Goal: Information Seeking & Learning: Learn about a topic

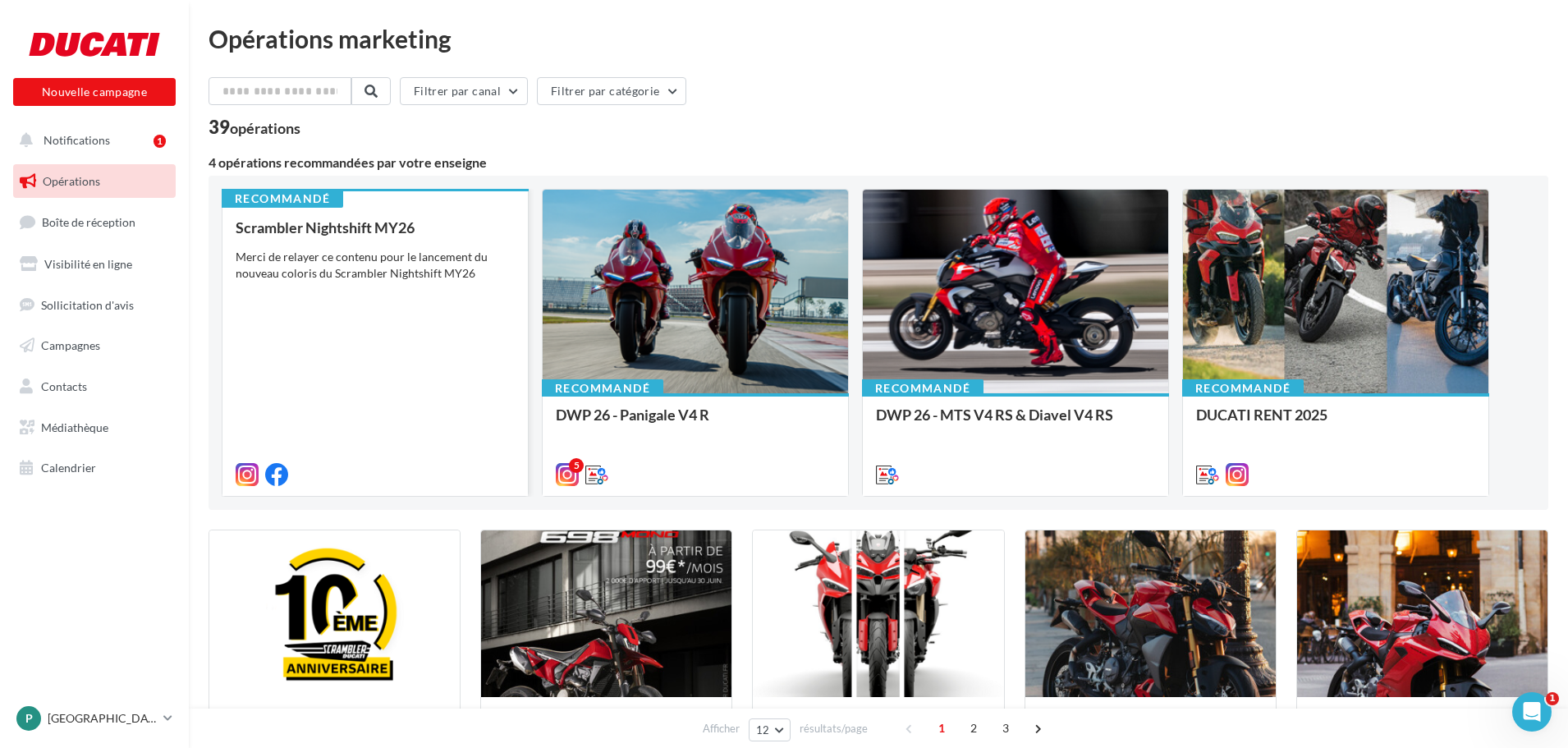
click at [374, 288] on div "Scrambler Nightshift MY26 Merci de relayer ce contenu pour le lancement du nouv…" at bounding box center [375, 350] width 279 height 262
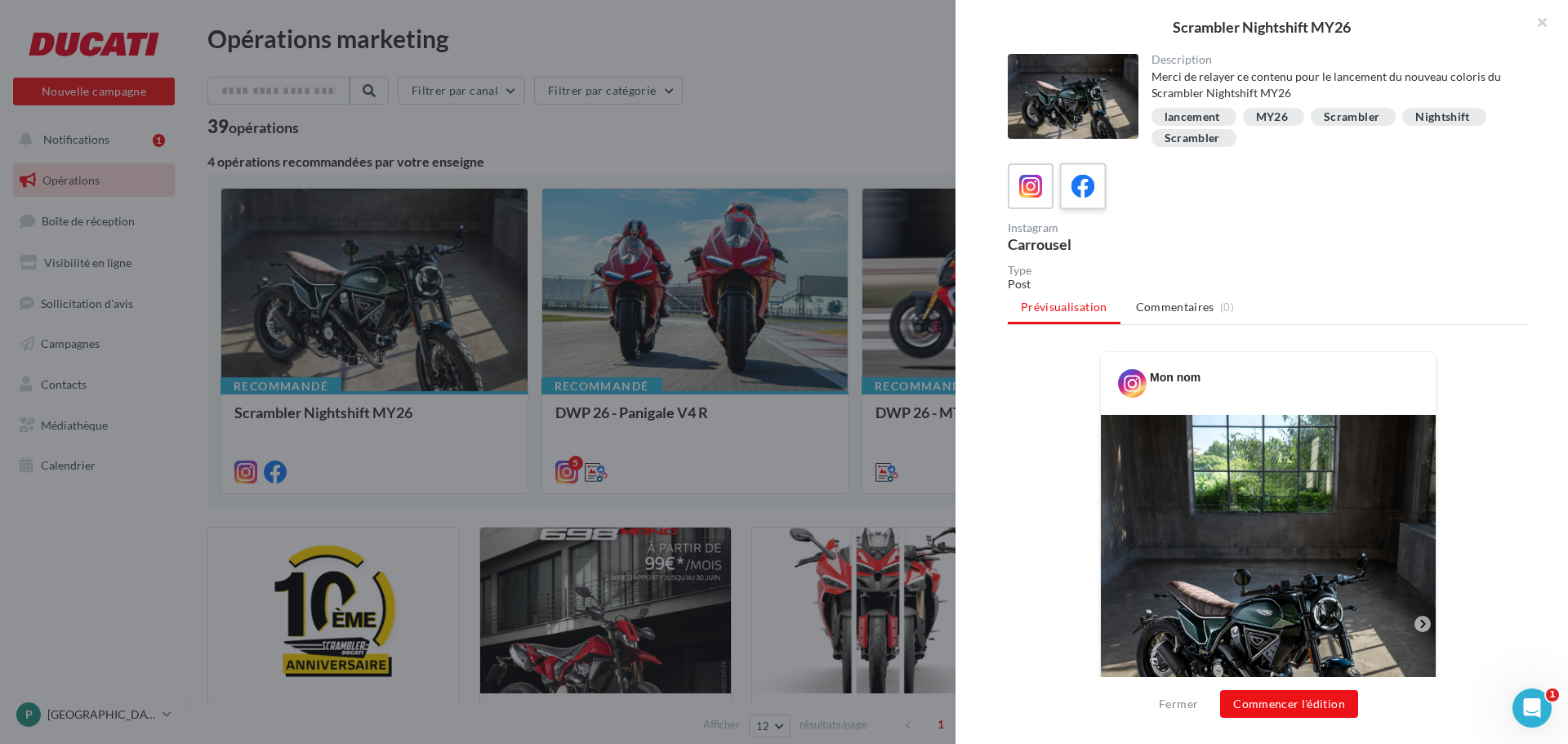
click at [1079, 178] on icon at bounding box center [1083, 186] width 23 height 23
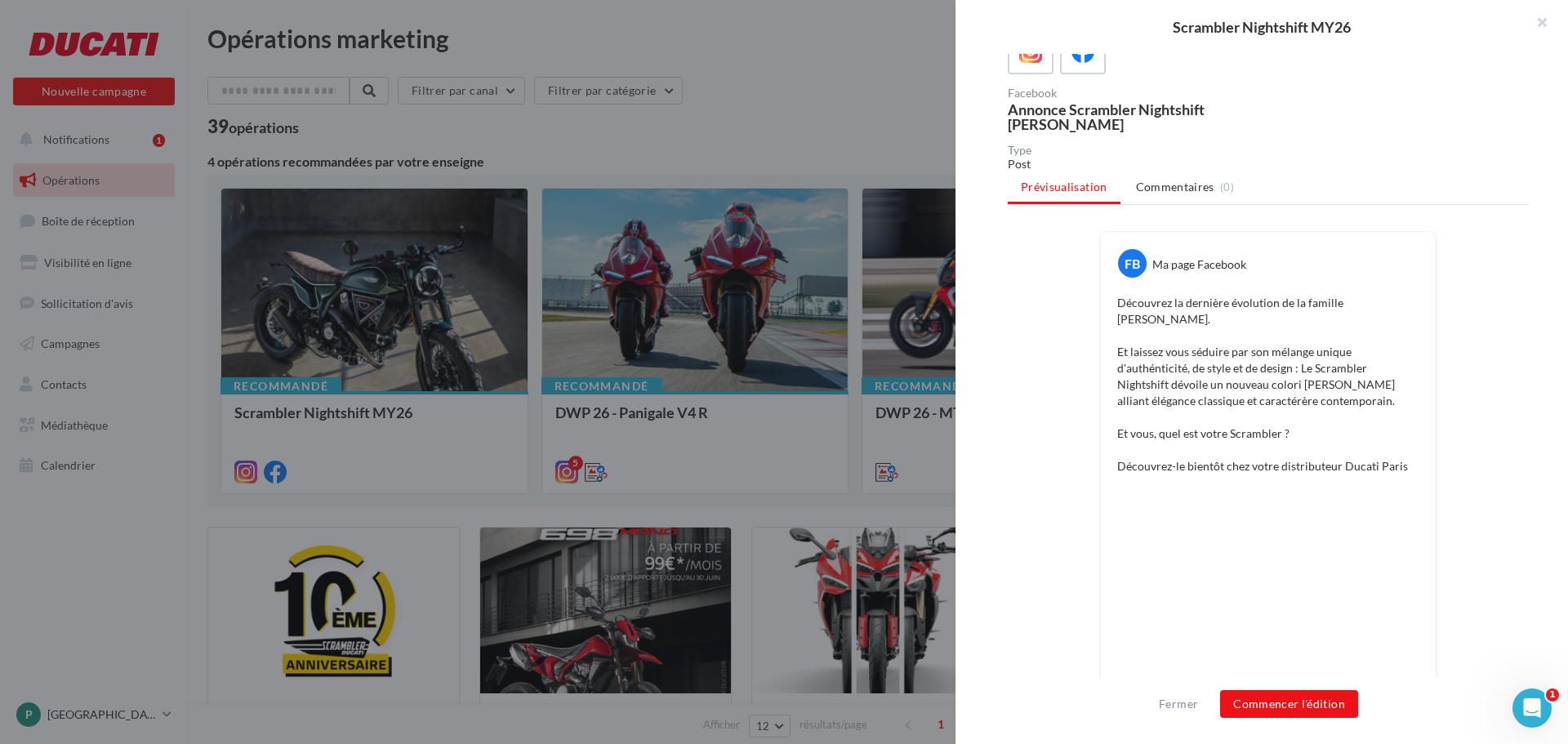
scroll to position [163, 0]
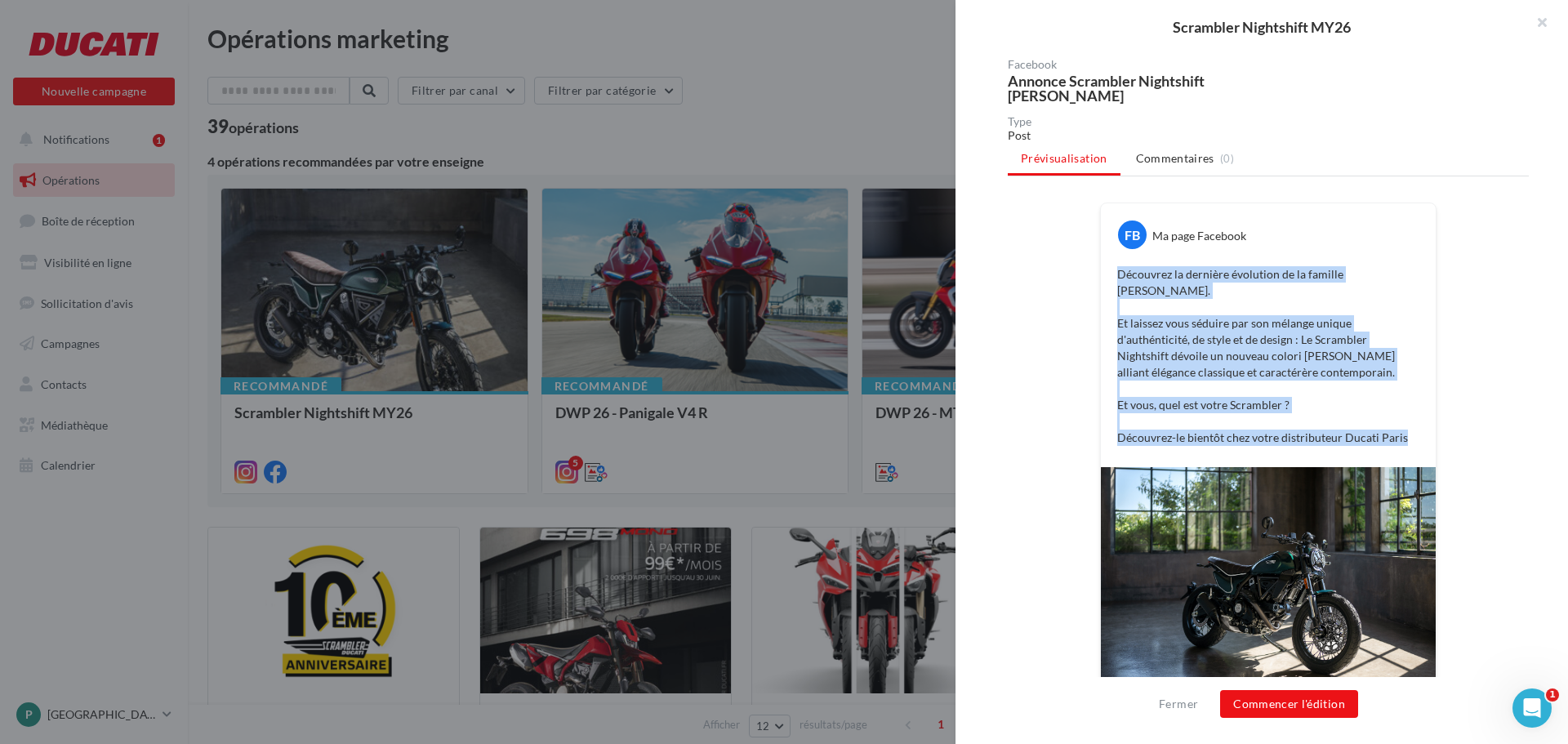
drag, startPoint x: 1110, startPoint y: 274, endPoint x: 1397, endPoint y: 422, distance: 322.9
click at [1397, 422] on div "Découvrez la dernière évolution de la famille Scrambler. Et laissez vous séduir…" at bounding box center [1268, 356] width 326 height 187
copy p "Découvrez la dernière évolution de la famille Scrambler. Et laissez vous séduir…"
click at [1259, 391] on p "Découvrez la dernière évolution de la famille Scrambler. Et laissez vous séduir…" at bounding box center [1268, 355] width 302 height 179
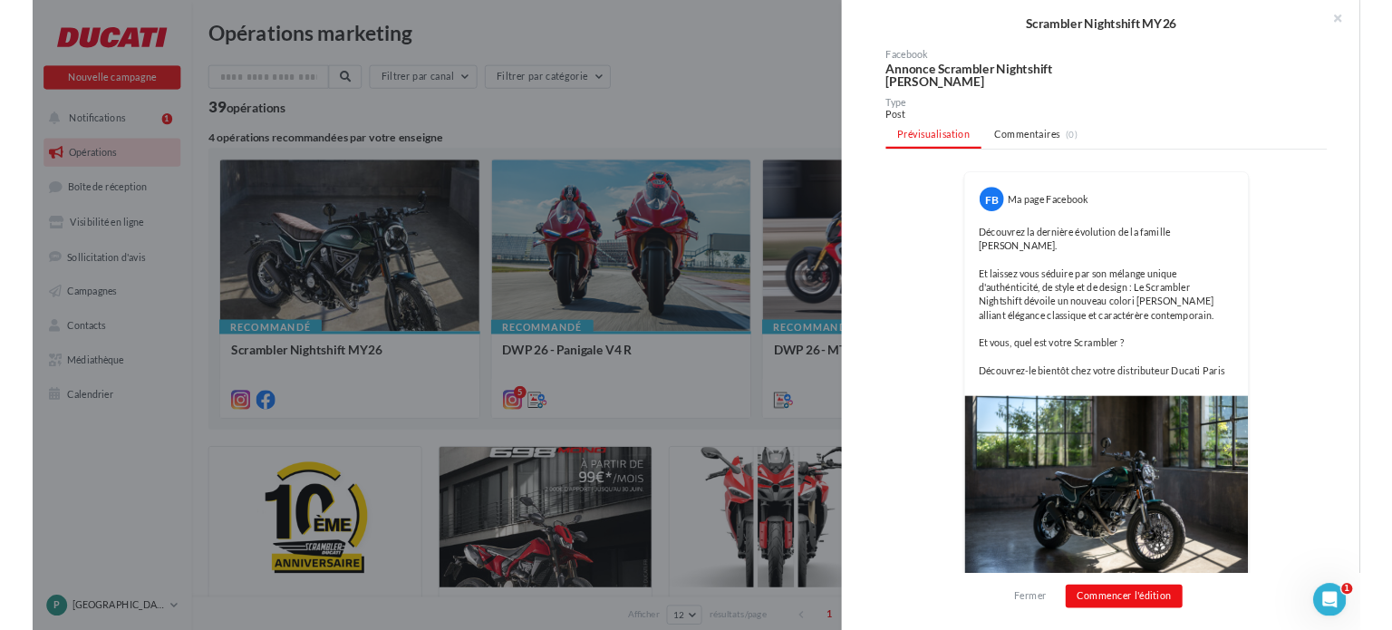
scroll to position [0, 0]
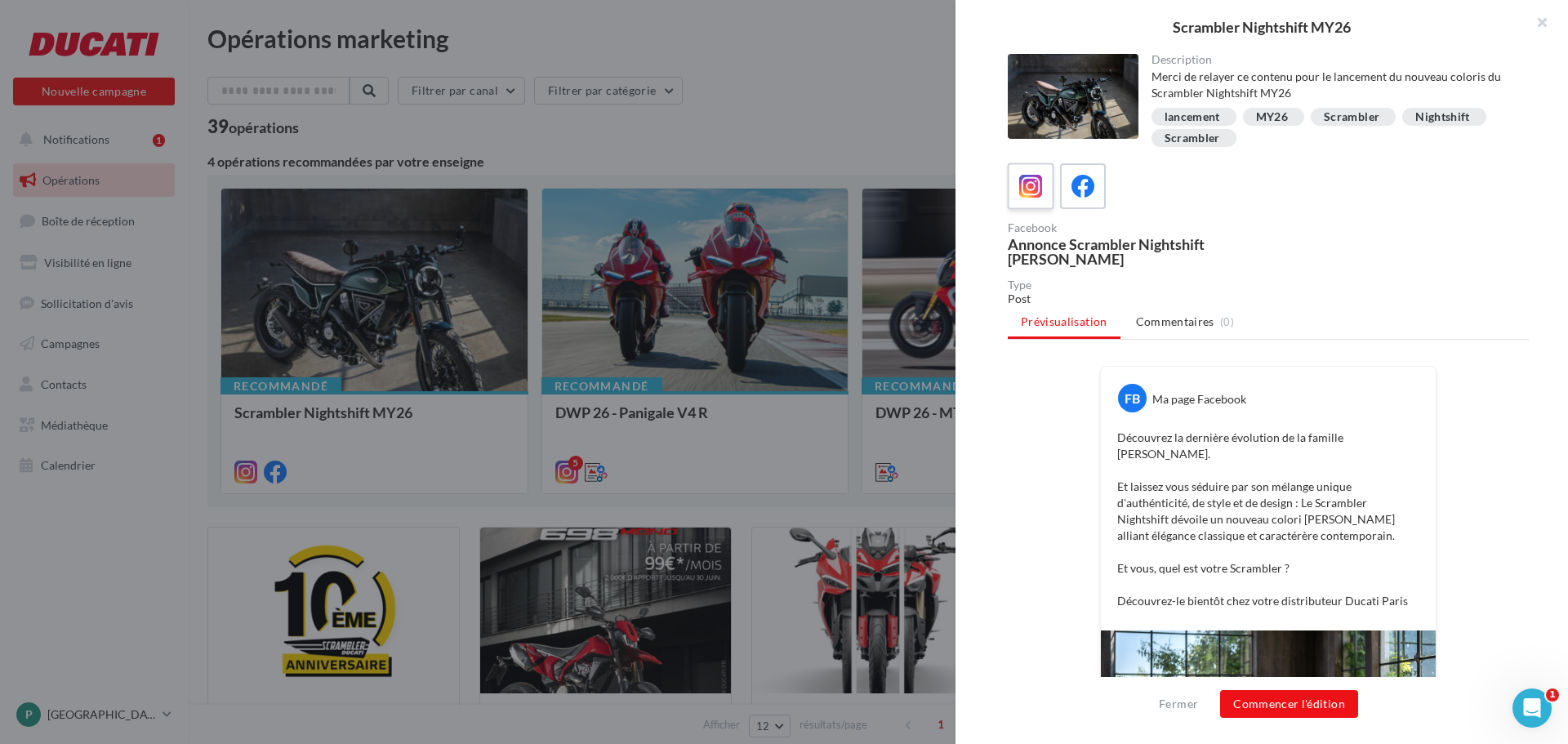
click at [1031, 186] on icon at bounding box center [1031, 186] width 23 height 23
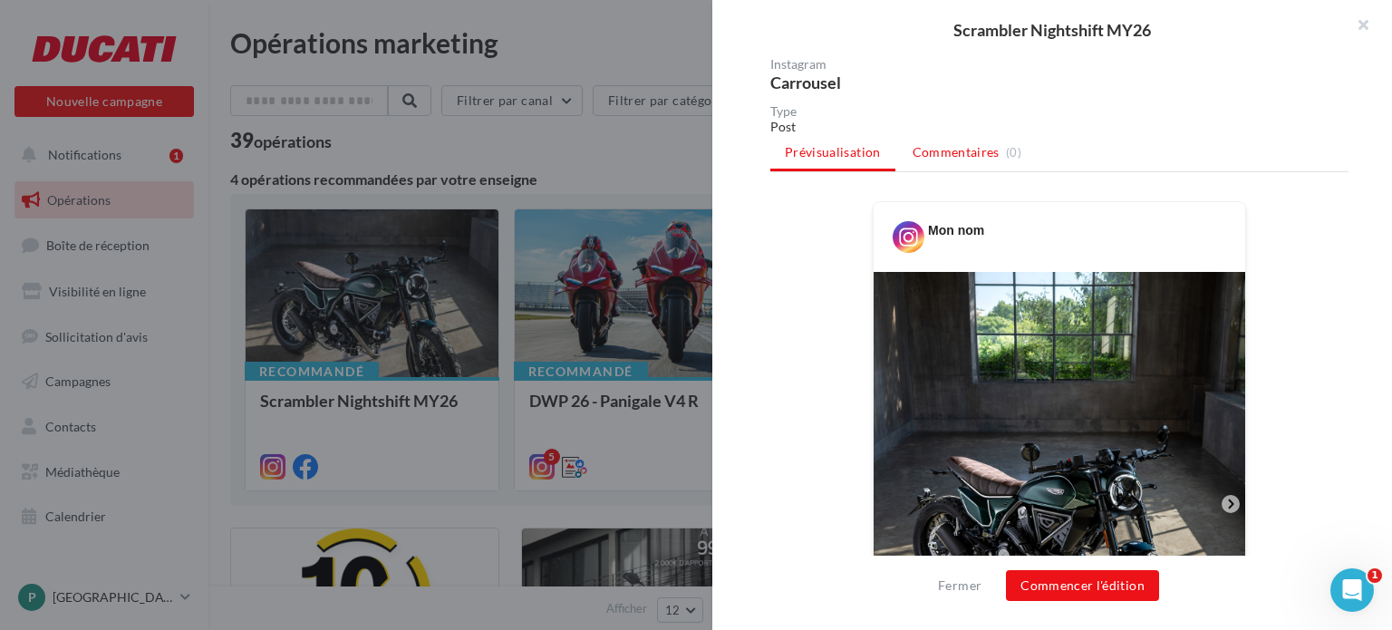
scroll to position [91, 0]
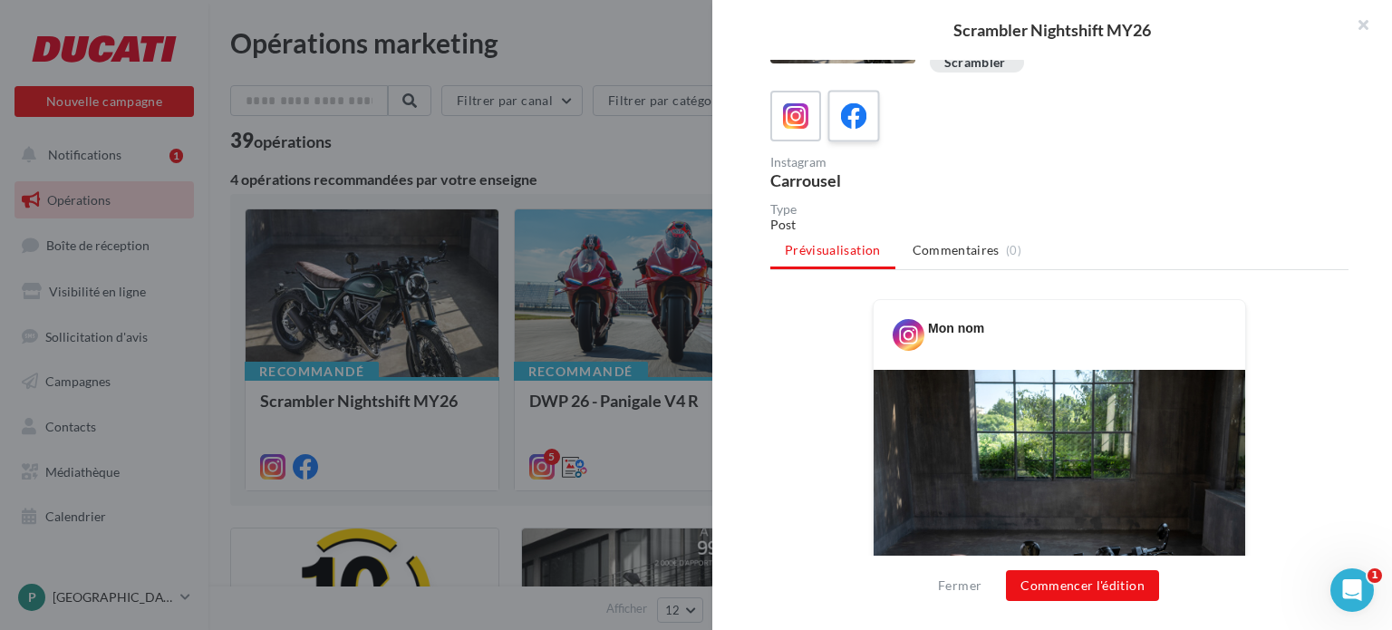
click at [859, 118] on icon at bounding box center [854, 116] width 26 height 26
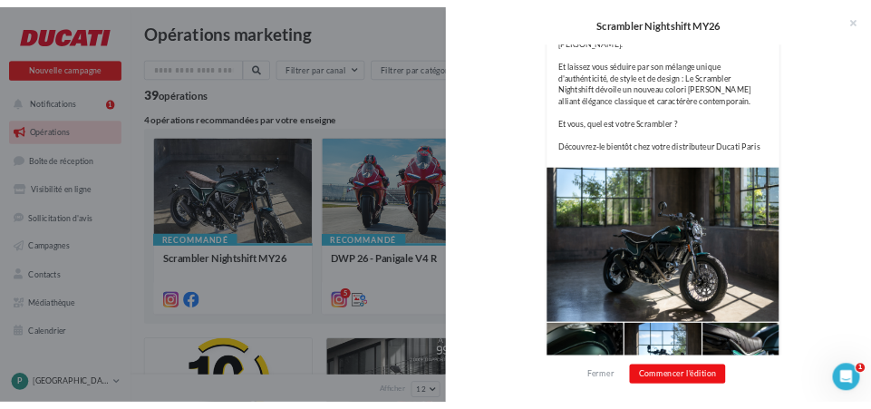
scroll to position [323, 0]
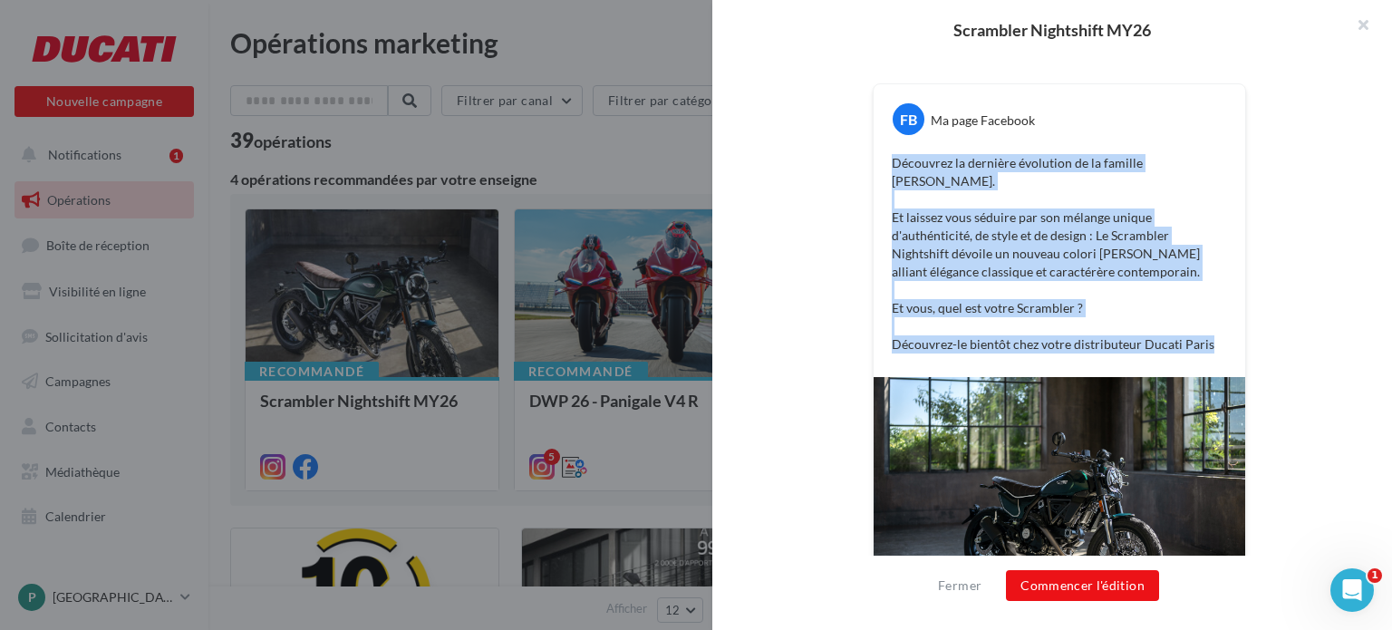
drag, startPoint x: 888, startPoint y: 159, endPoint x: 1216, endPoint y: 323, distance: 366.7
click at [1216, 323] on p "Découvrez la dernière évolution de la famille Scrambler. Et laissez vous séduir…" at bounding box center [1059, 253] width 335 height 199
copy p "Découvrez la dernière évolution de la famille Scrambler. Et laissez vous séduir…"
click at [1084, 285] on p "Découvrez la dernière évolution de la famille Scrambler. Et laissez vous séduir…" at bounding box center [1059, 253] width 335 height 199
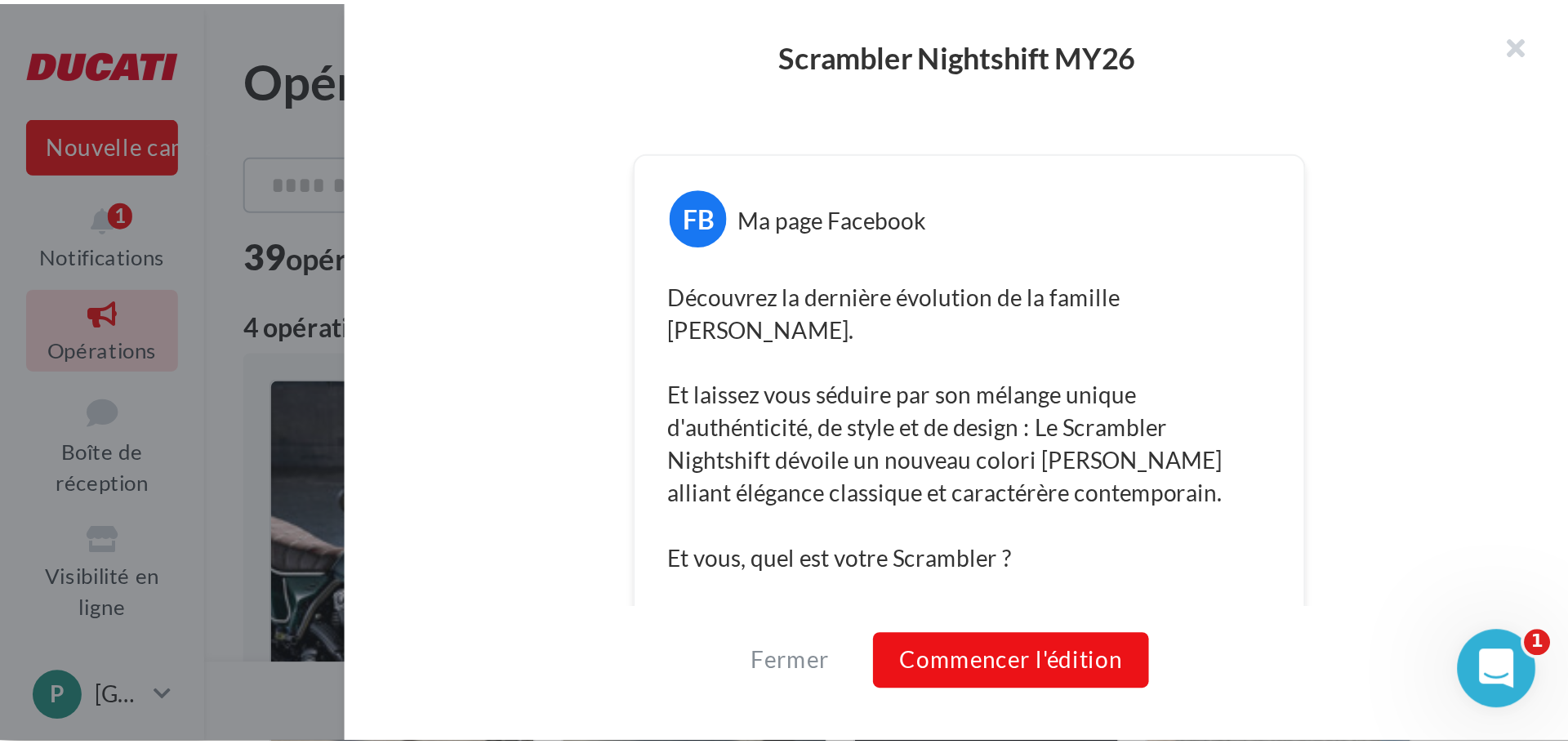
scroll to position [279, 0]
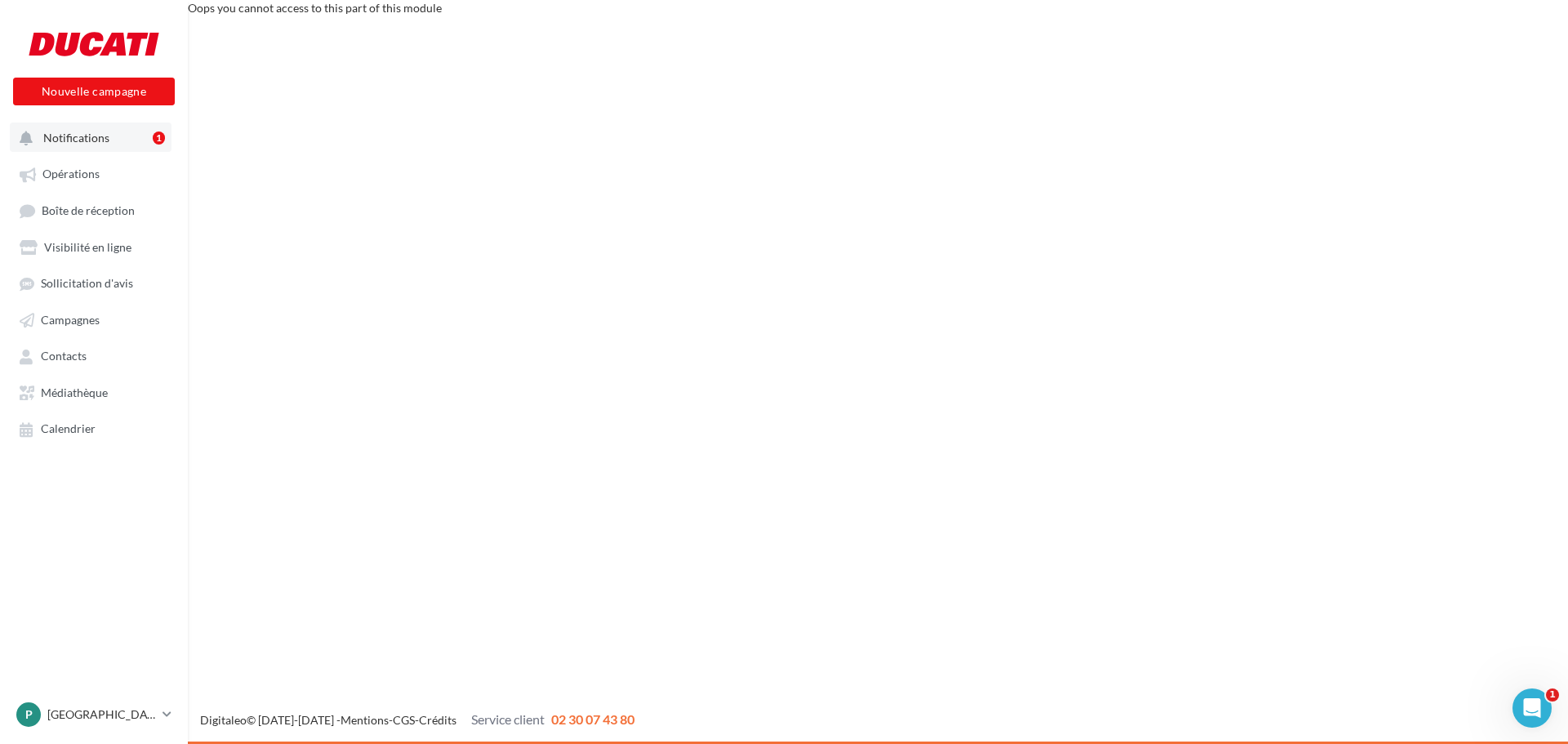
click at [67, 140] on span "Notifications" at bounding box center [76, 137] width 66 height 14
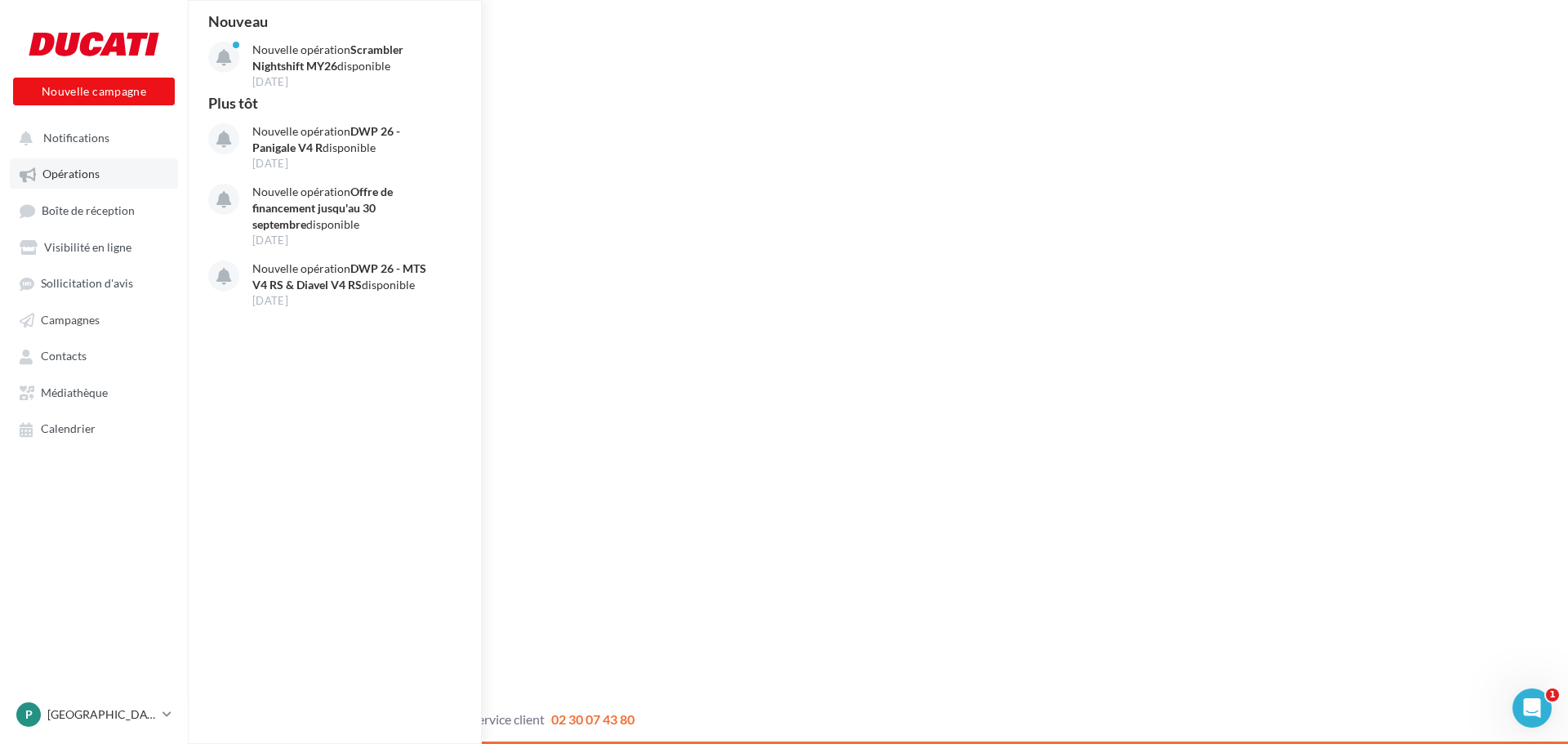
click at [78, 178] on span "Opérations" at bounding box center [70, 174] width 57 height 14
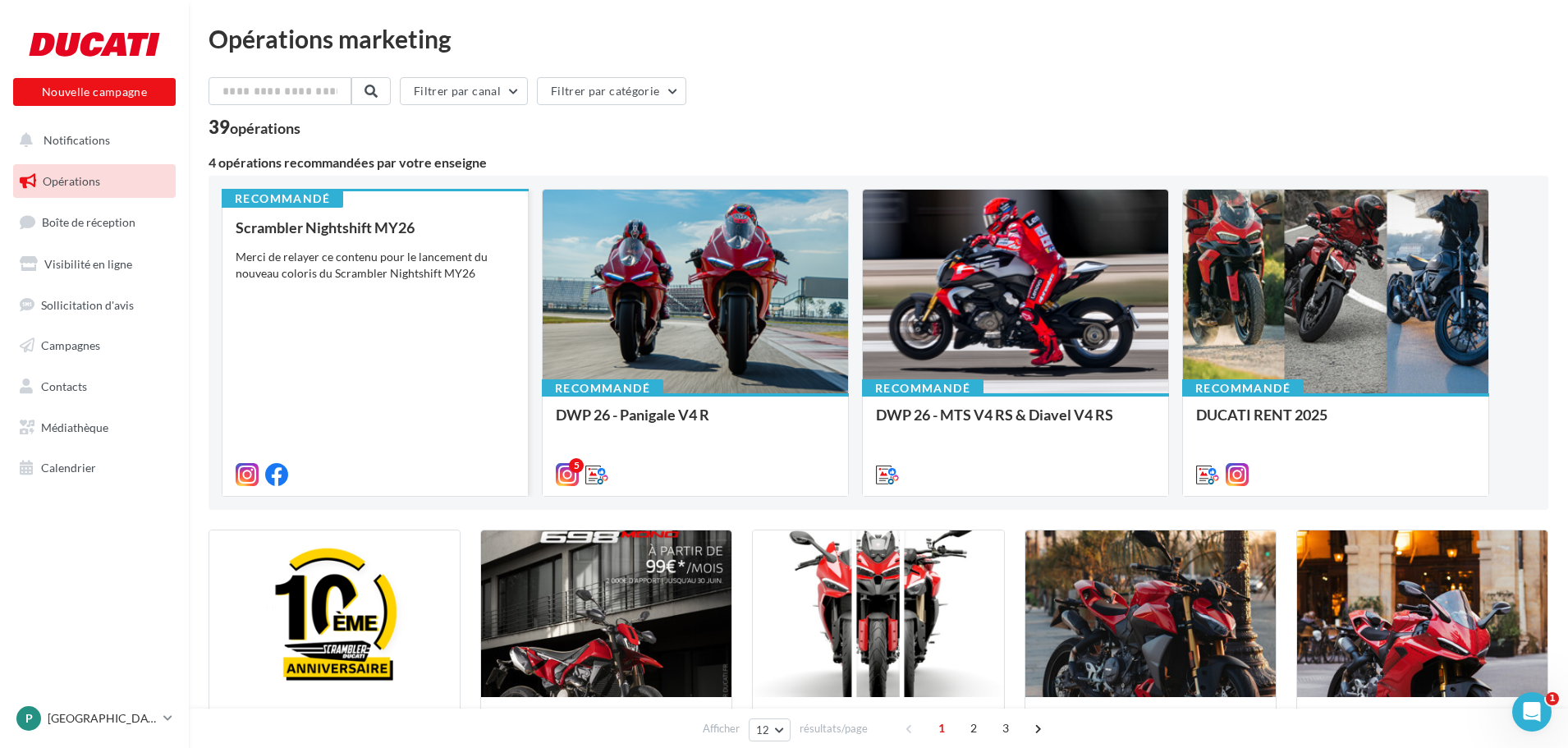
click at [387, 261] on div "Merci de relayer ce contenu pour le lancement du nouveau coloris du Scrambler N…" at bounding box center [375, 265] width 279 height 33
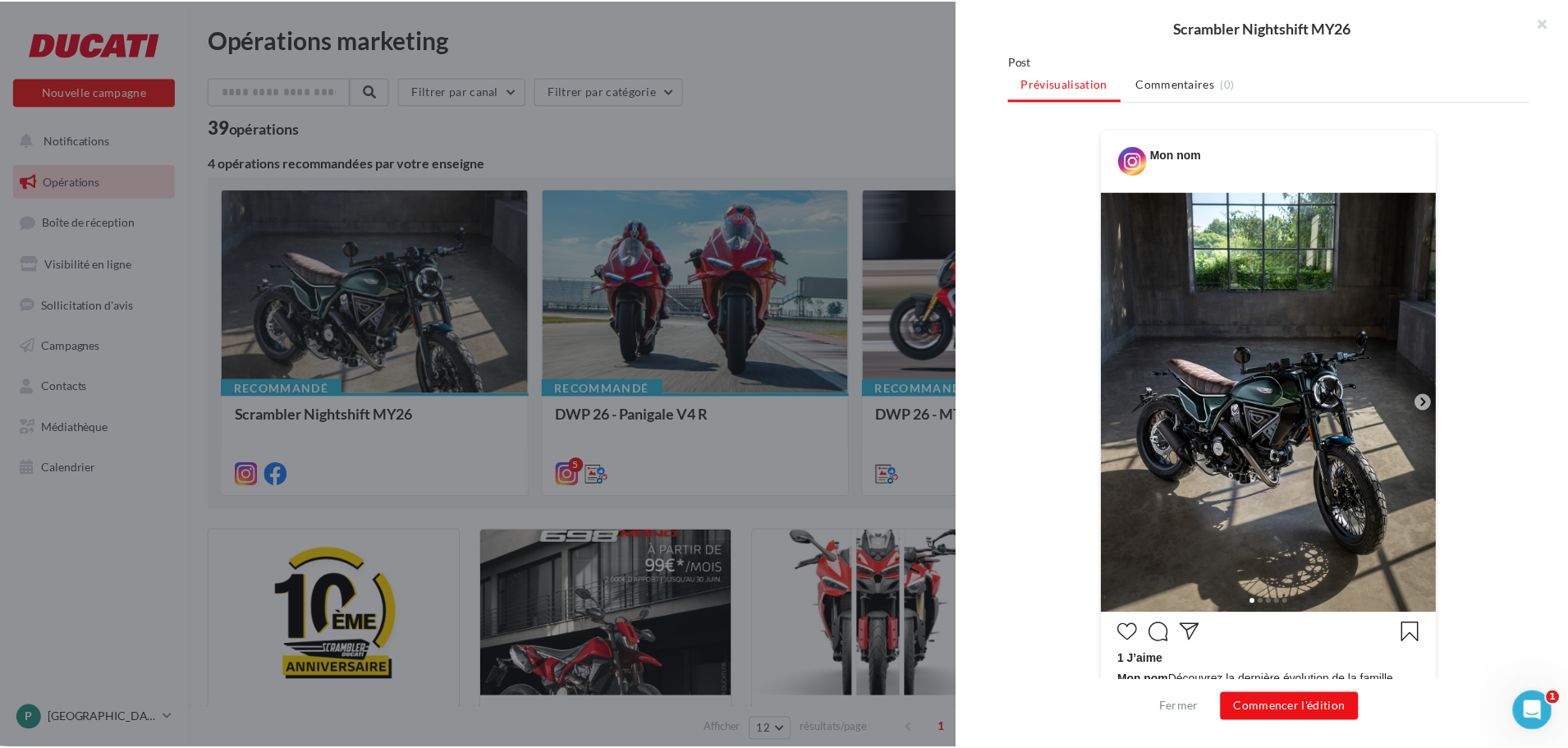
scroll to position [246, 0]
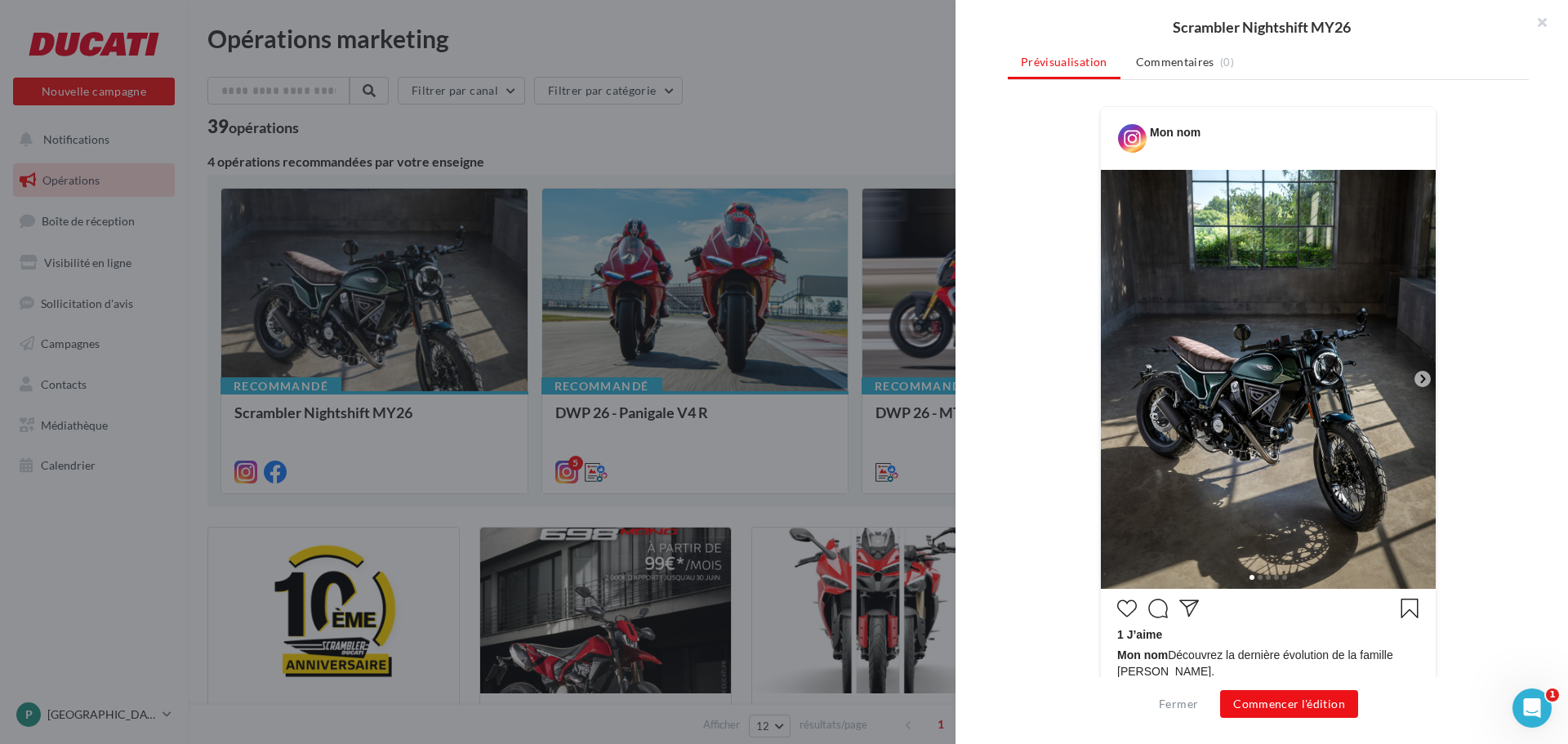
click at [1415, 384] on icon at bounding box center [1422, 378] width 14 height 14
click at [1416, 378] on icon at bounding box center [1422, 378] width 14 height 14
click at [1421, 377] on icon at bounding box center [1422, 378] width 14 height 14
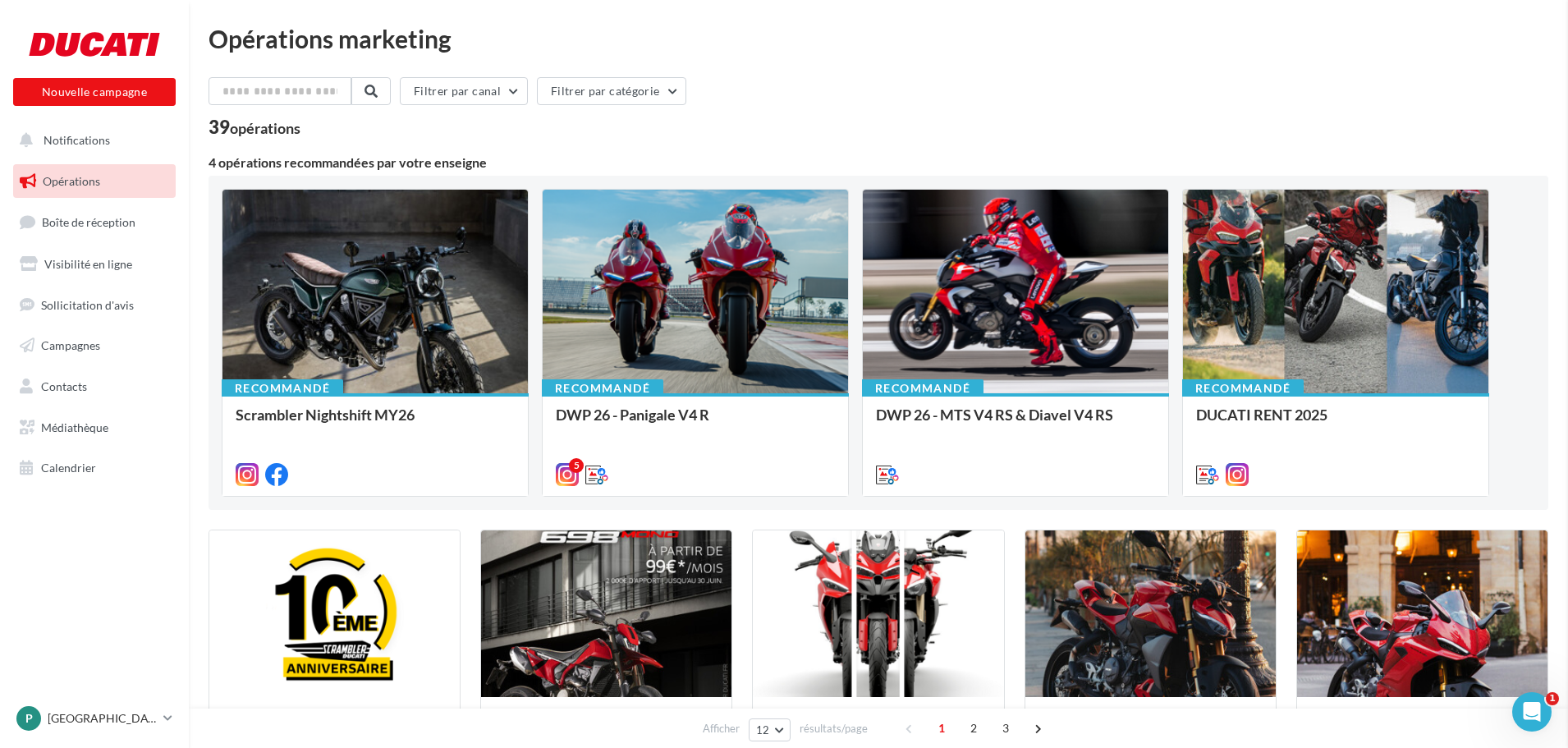
click at [83, 433] on span "Médiathèque" at bounding box center [74, 427] width 67 height 14
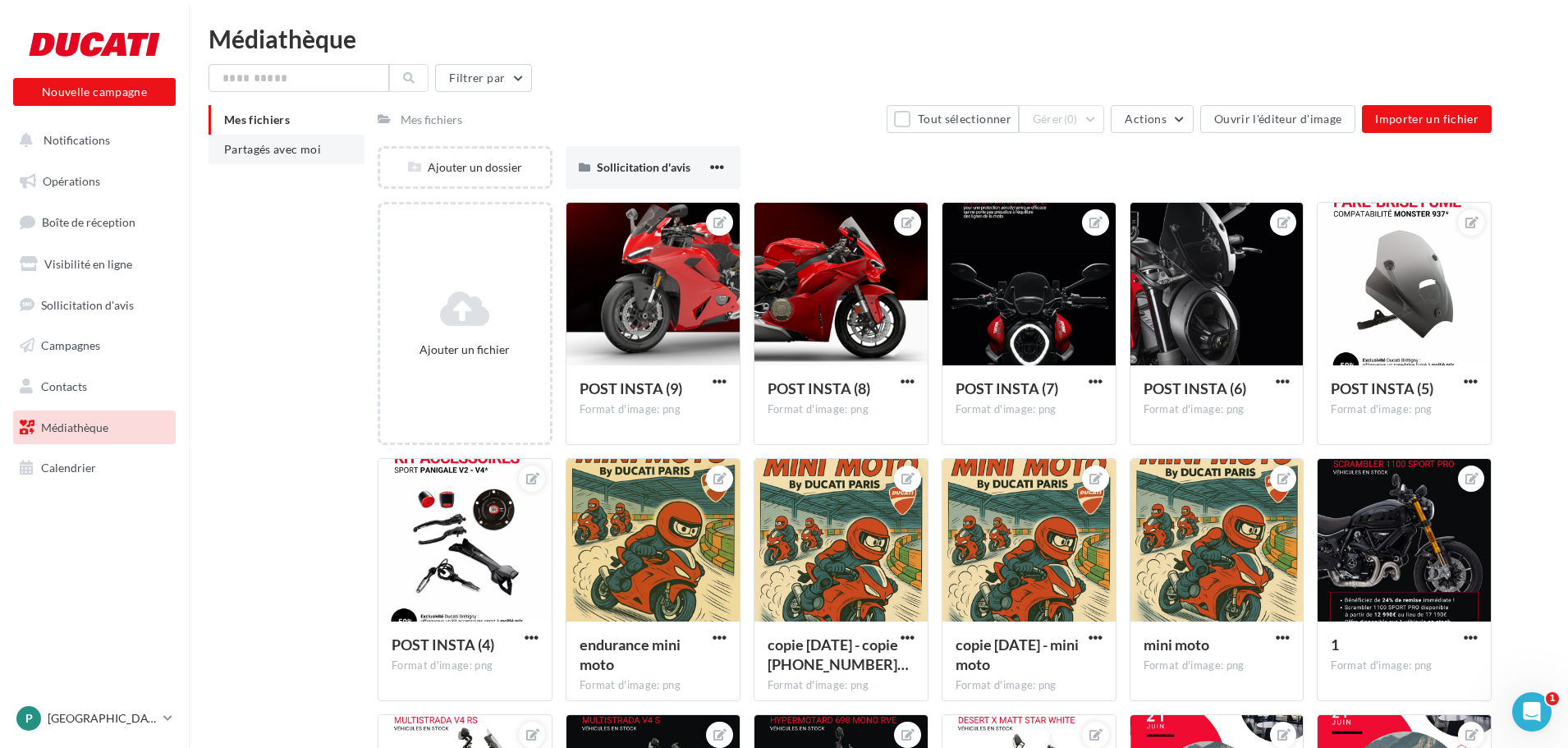
click at [276, 154] on span "Partagés avec moi" at bounding box center [272, 149] width 97 height 14
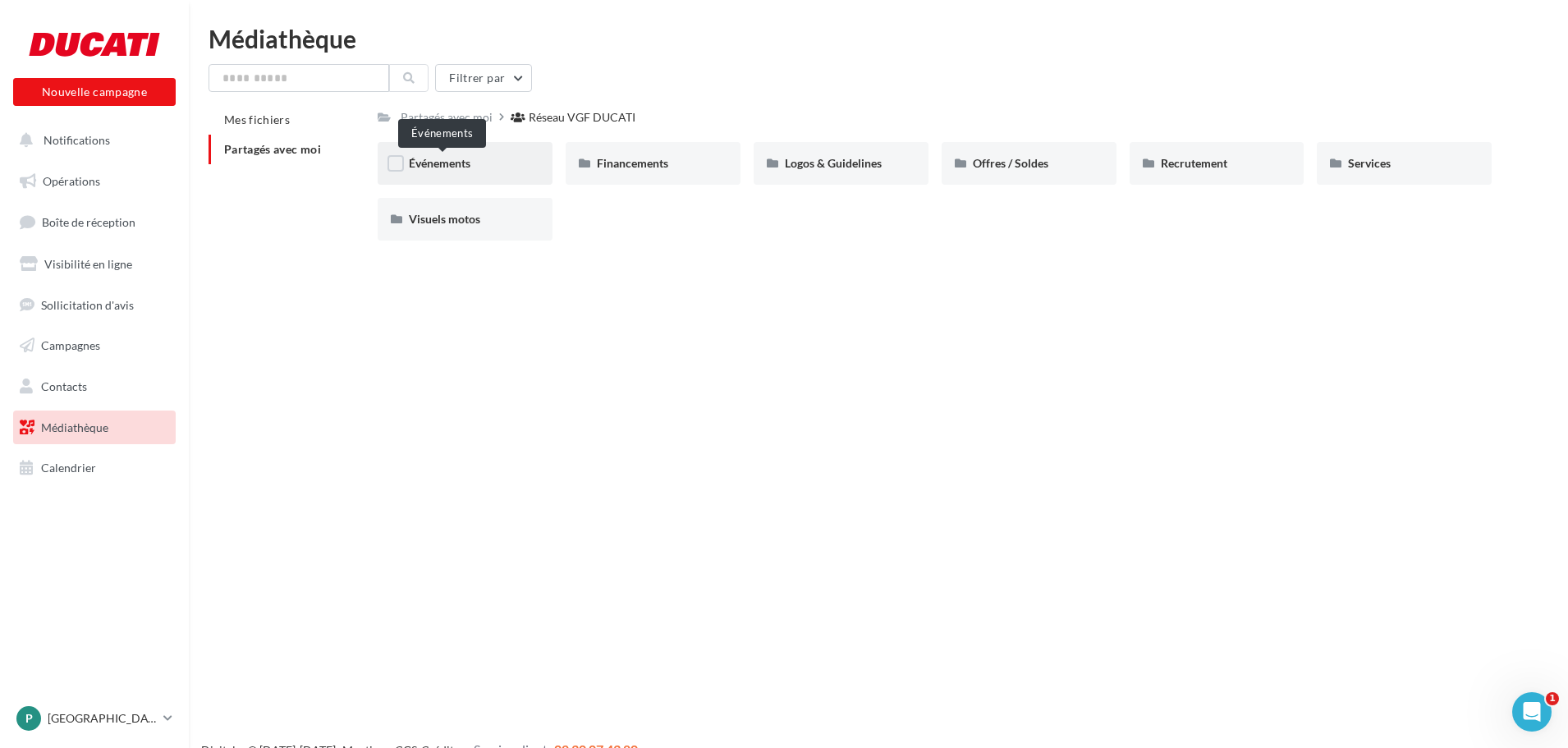
click at [466, 159] on span "Événements" at bounding box center [439, 162] width 62 height 14
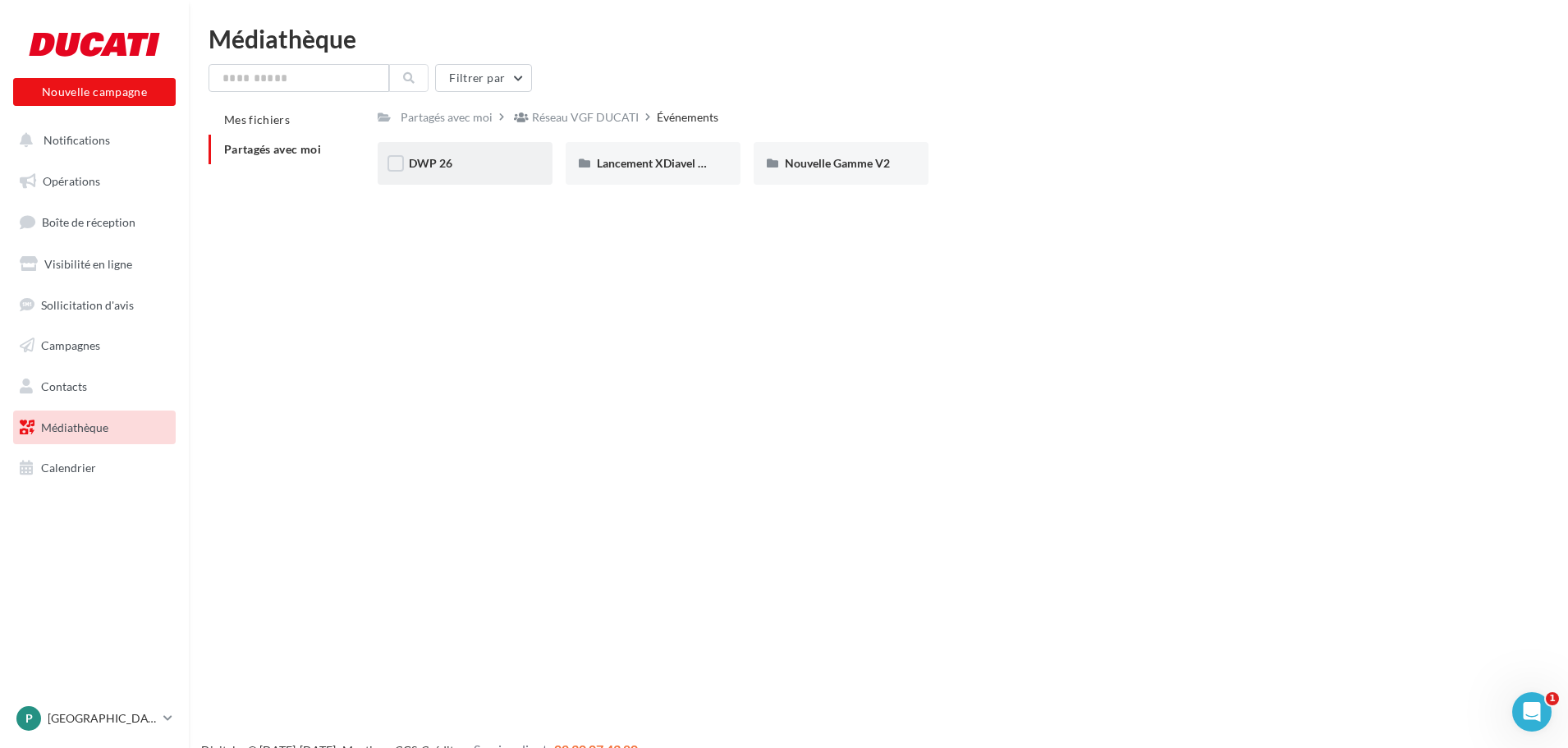
click at [504, 166] on div "DWP 26" at bounding box center [465, 163] width 112 height 16
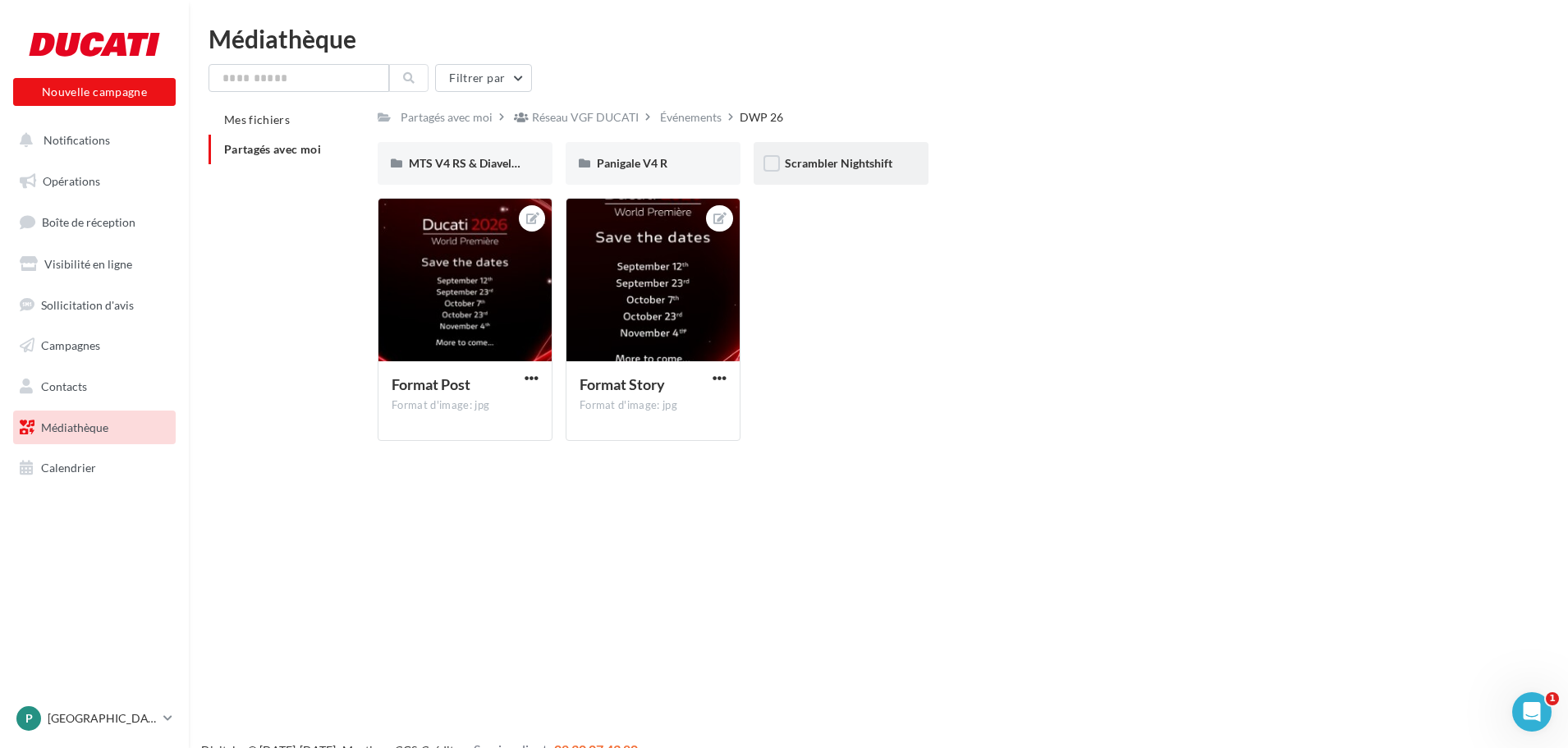
click at [860, 173] on div "Scrambler Nightshift" at bounding box center [841, 163] width 175 height 43
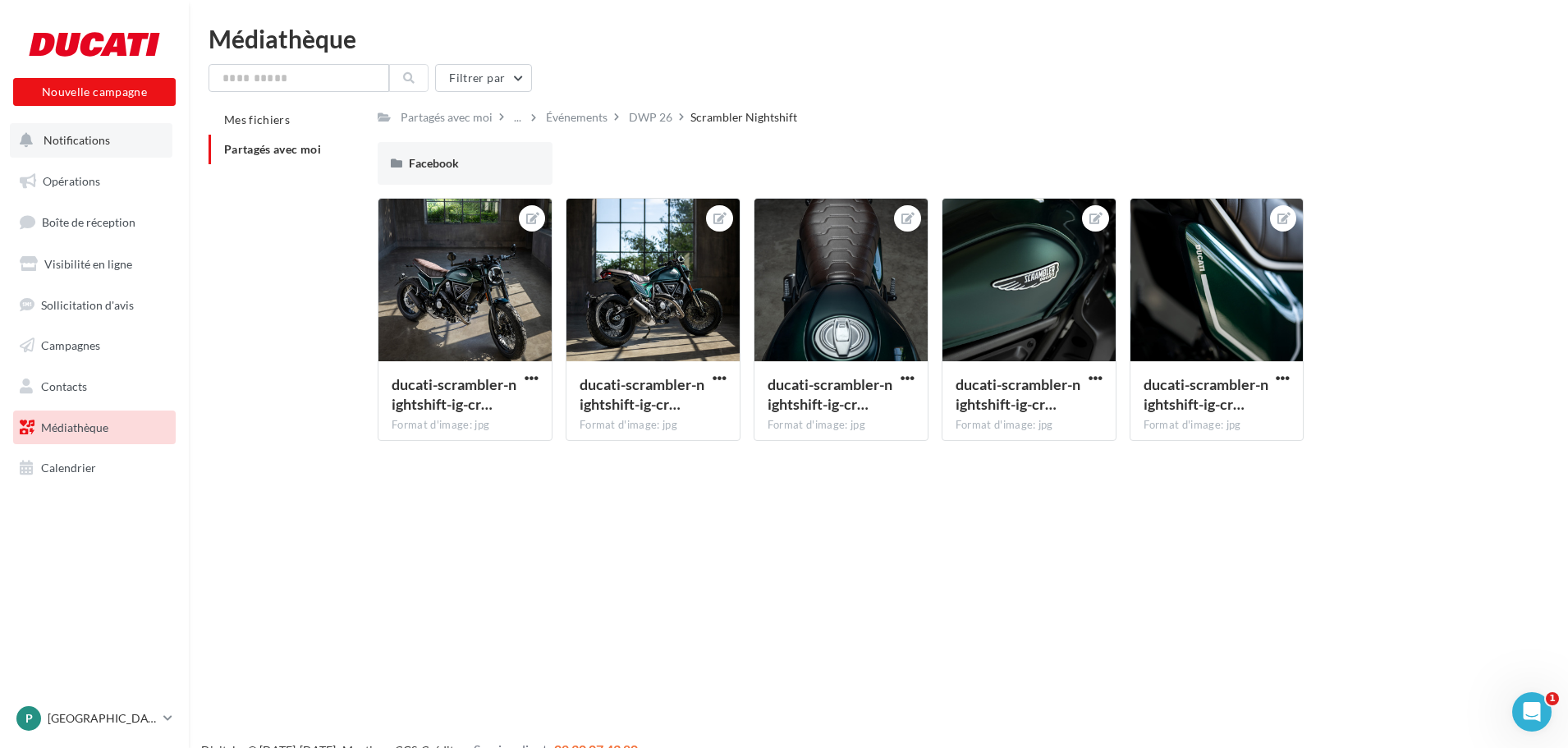
click at [111, 150] on button "Notifications" at bounding box center [91, 140] width 162 height 34
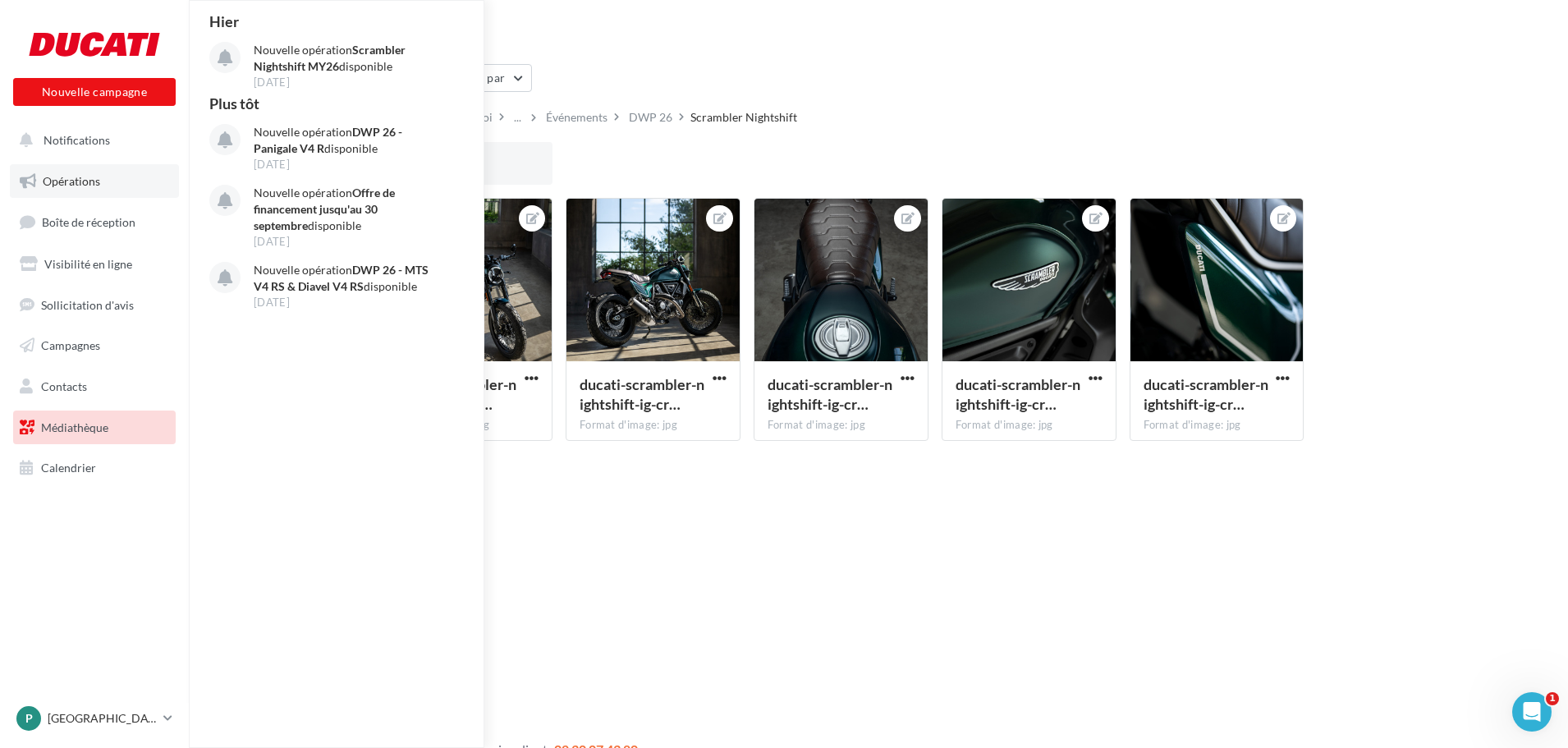
click at [111, 187] on link "Opérations" at bounding box center [94, 181] width 169 height 34
